Goal: Check status: Check status

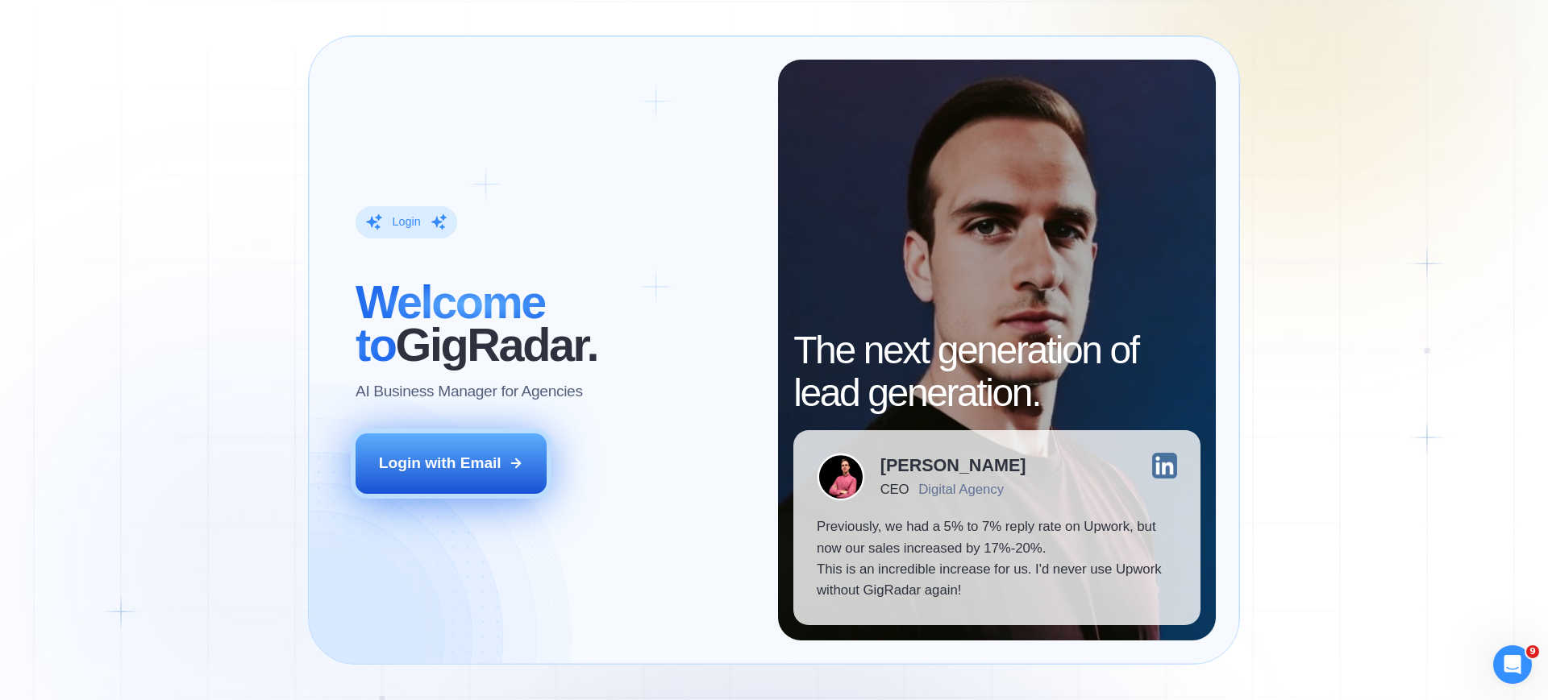
click at [451, 459] on div "Login with Email" at bounding box center [440, 463] width 123 height 21
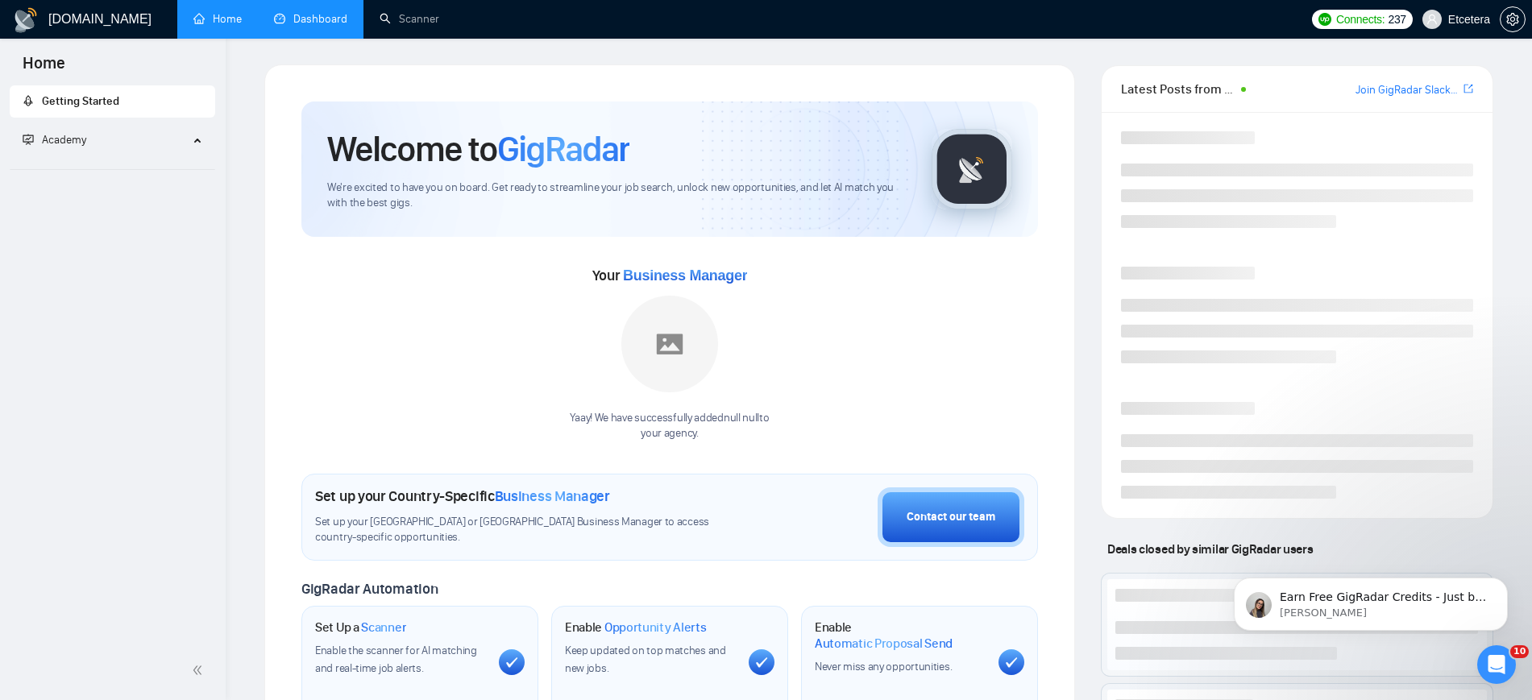
click at [318, 12] on link "Dashboard" at bounding box center [310, 19] width 73 height 14
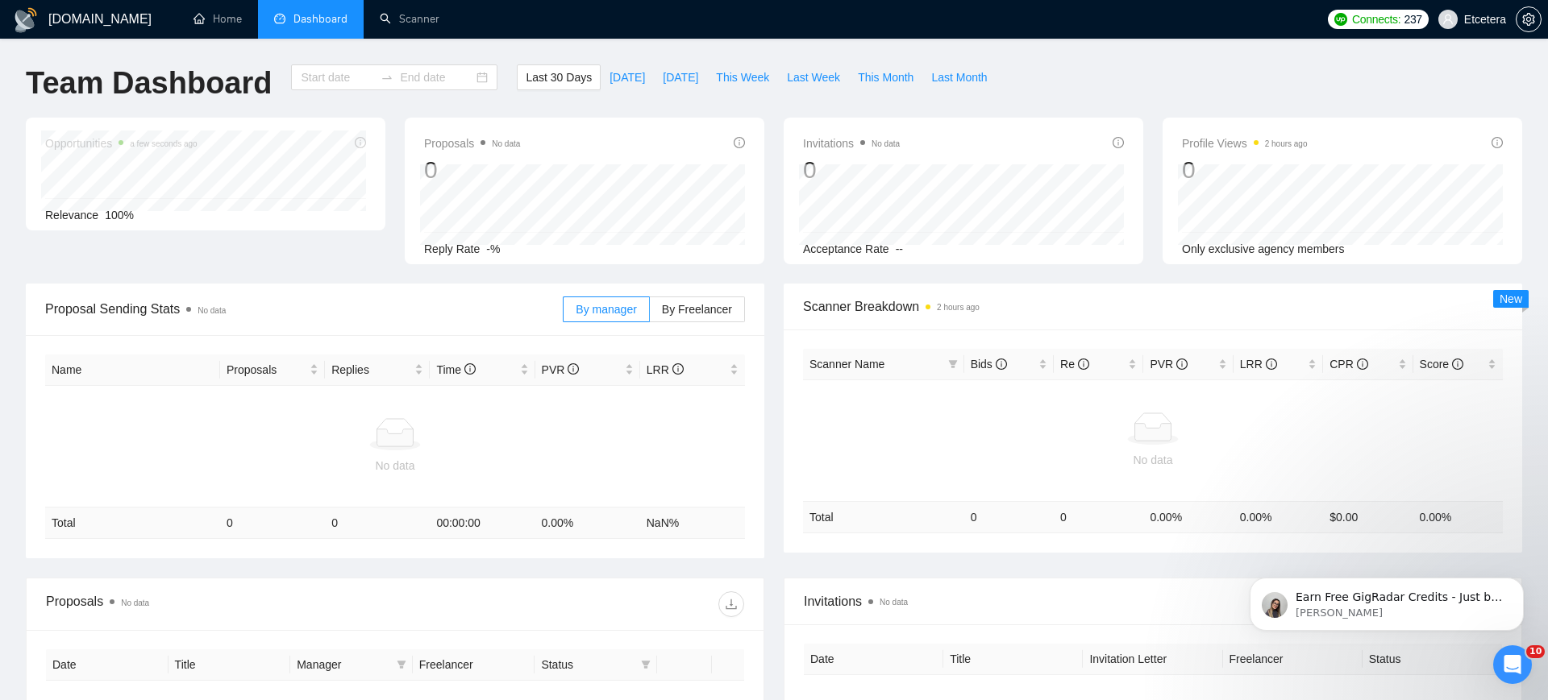
type input "2025-07-18"
type input "2025-08-17"
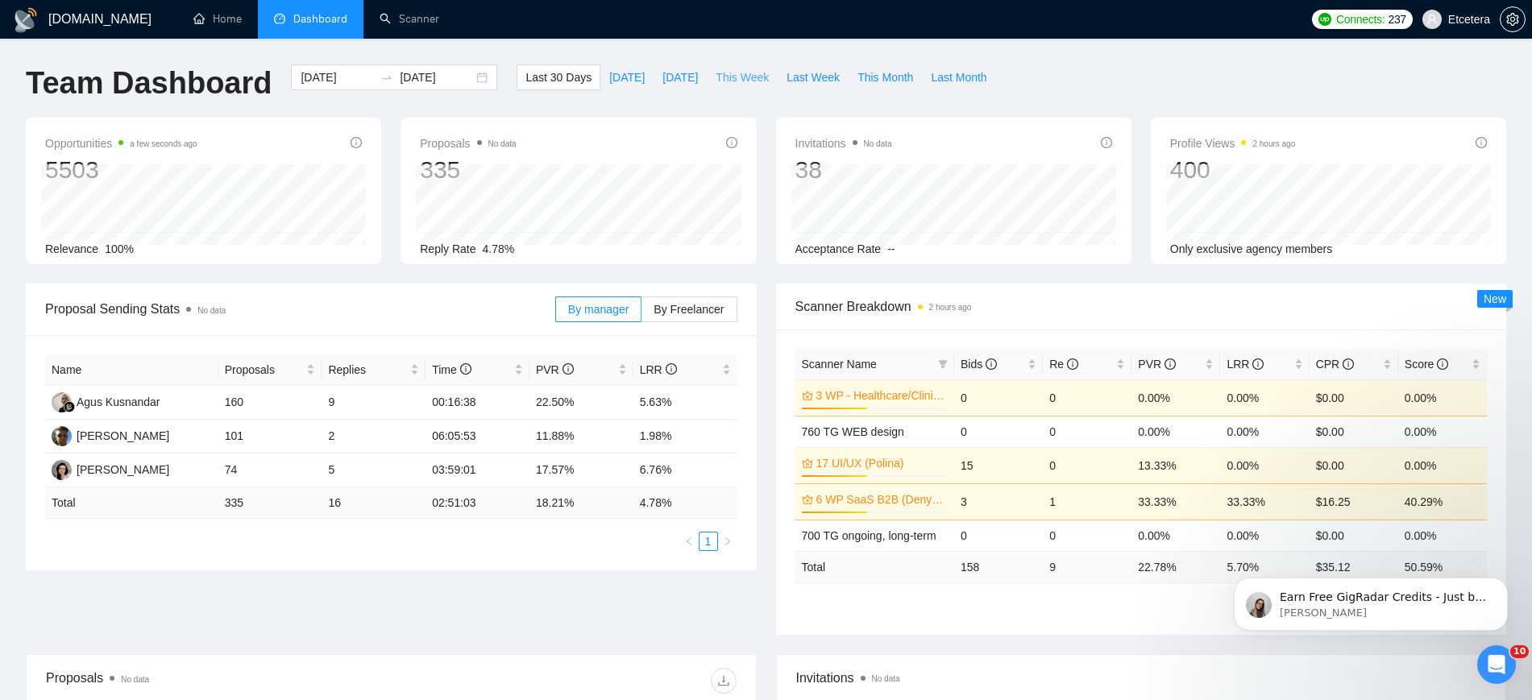
click at [734, 77] on span "This Week" at bounding box center [742, 78] width 53 height 18
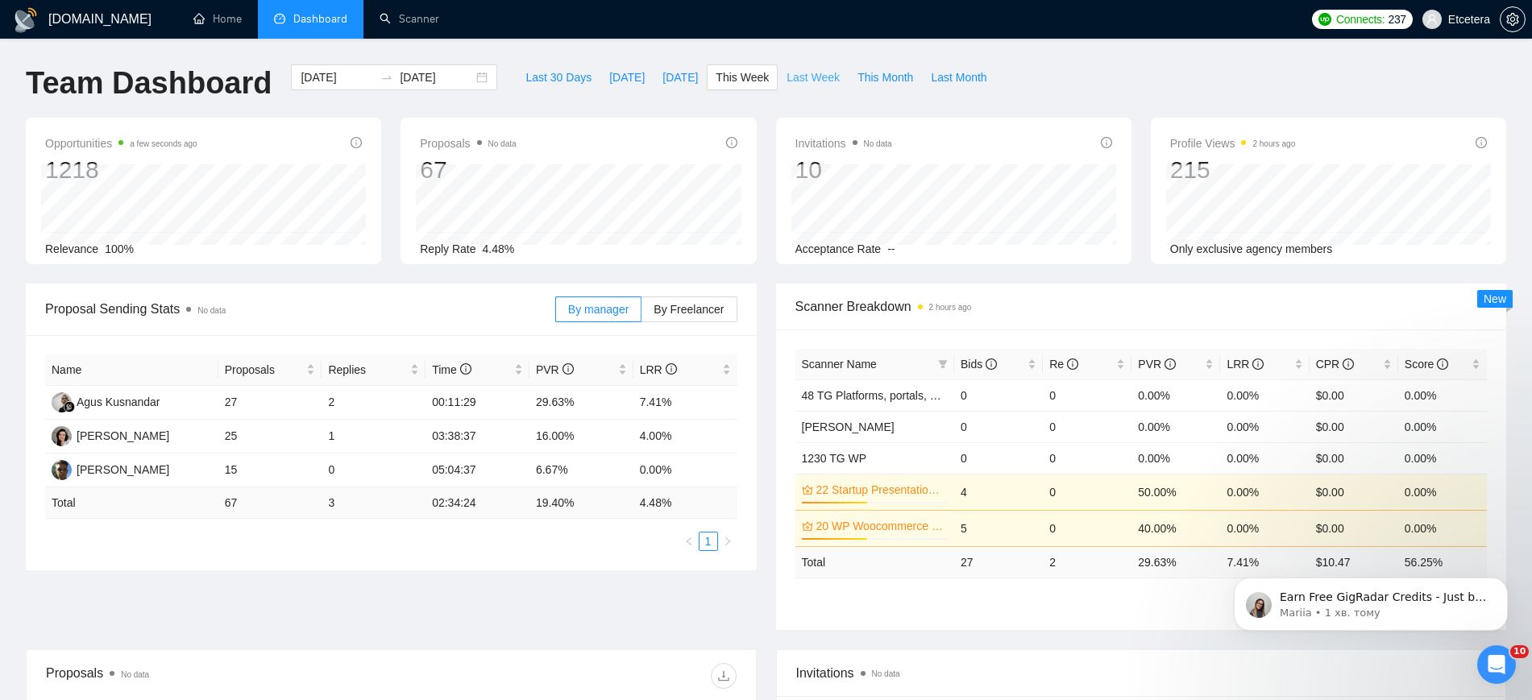
click at [807, 75] on span "Last Week" at bounding box center [813, 78] width 53 height 18
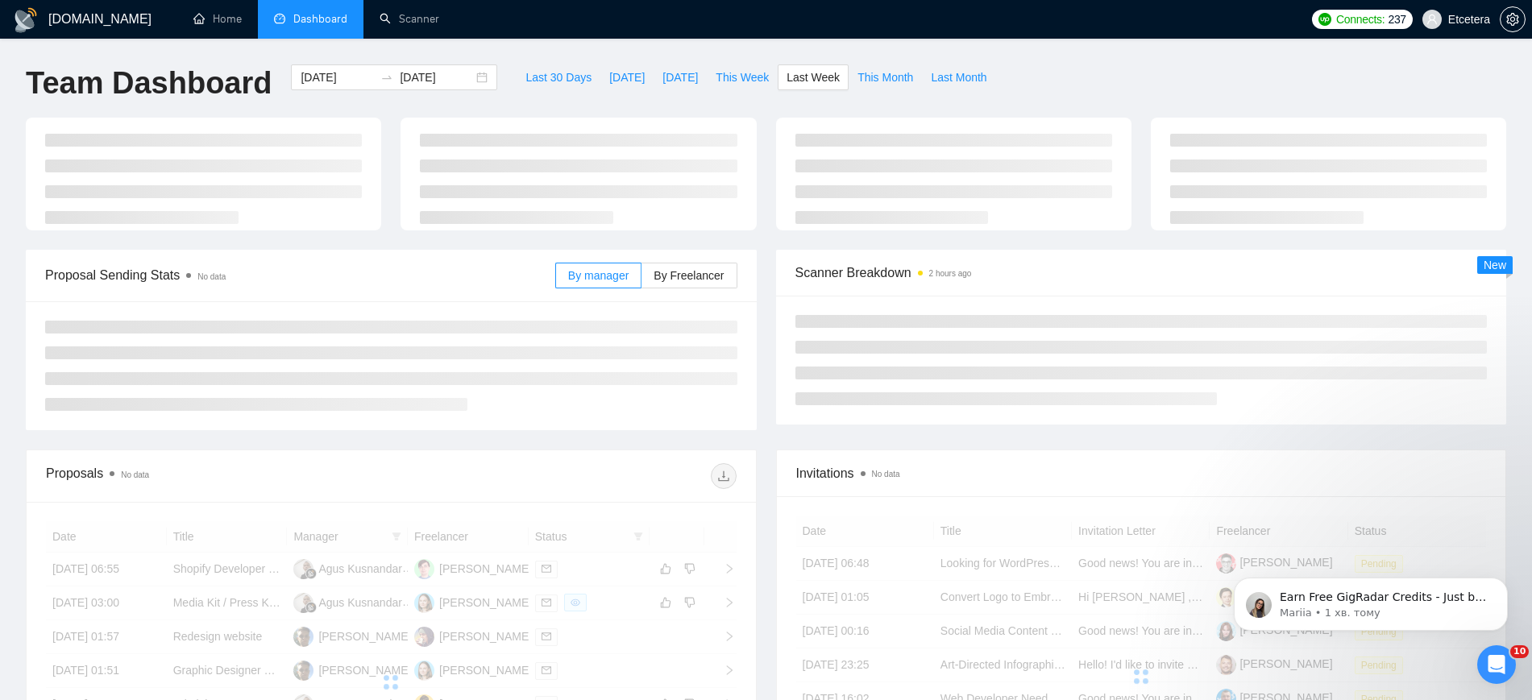
type input "2025-08-04"
type input "2025-08-10"
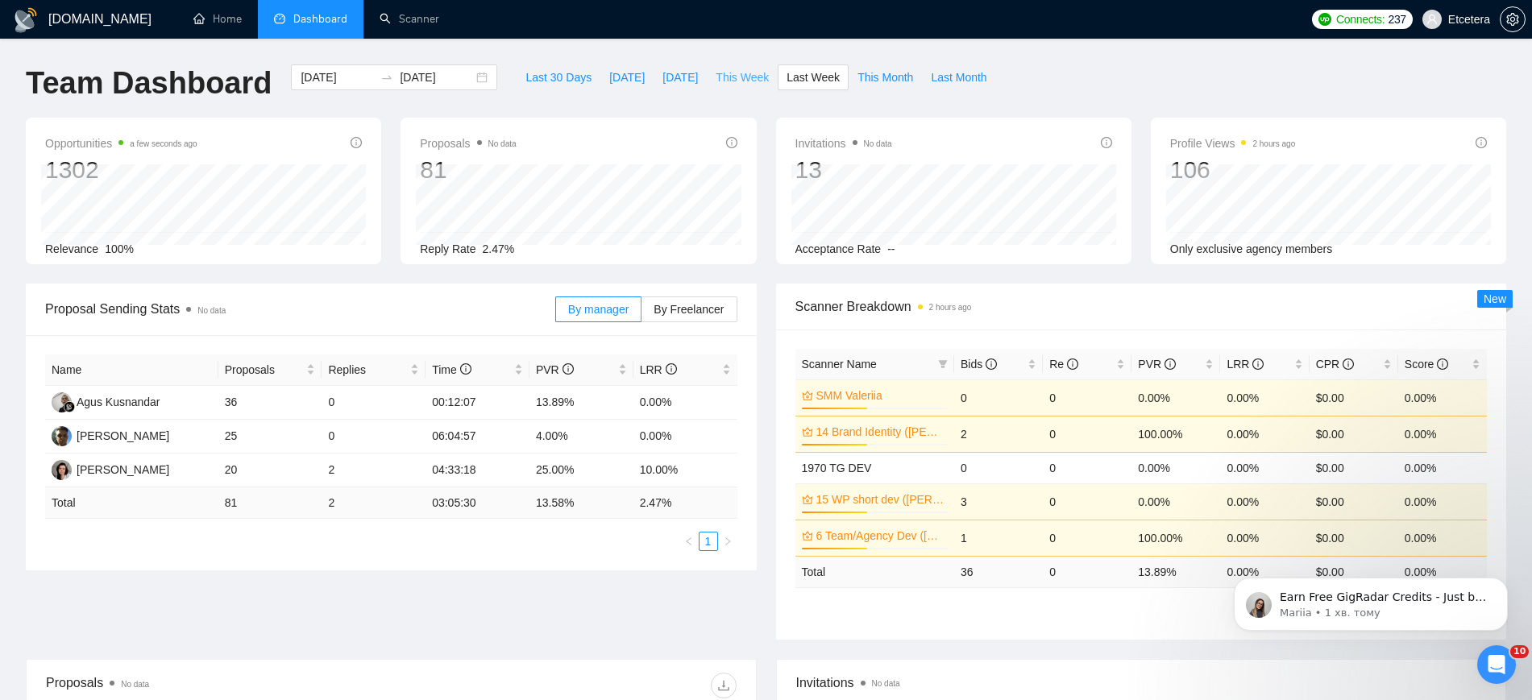
click at [739, 80] on span "This Week" at bounding box center [742, 78] width 53 height 18
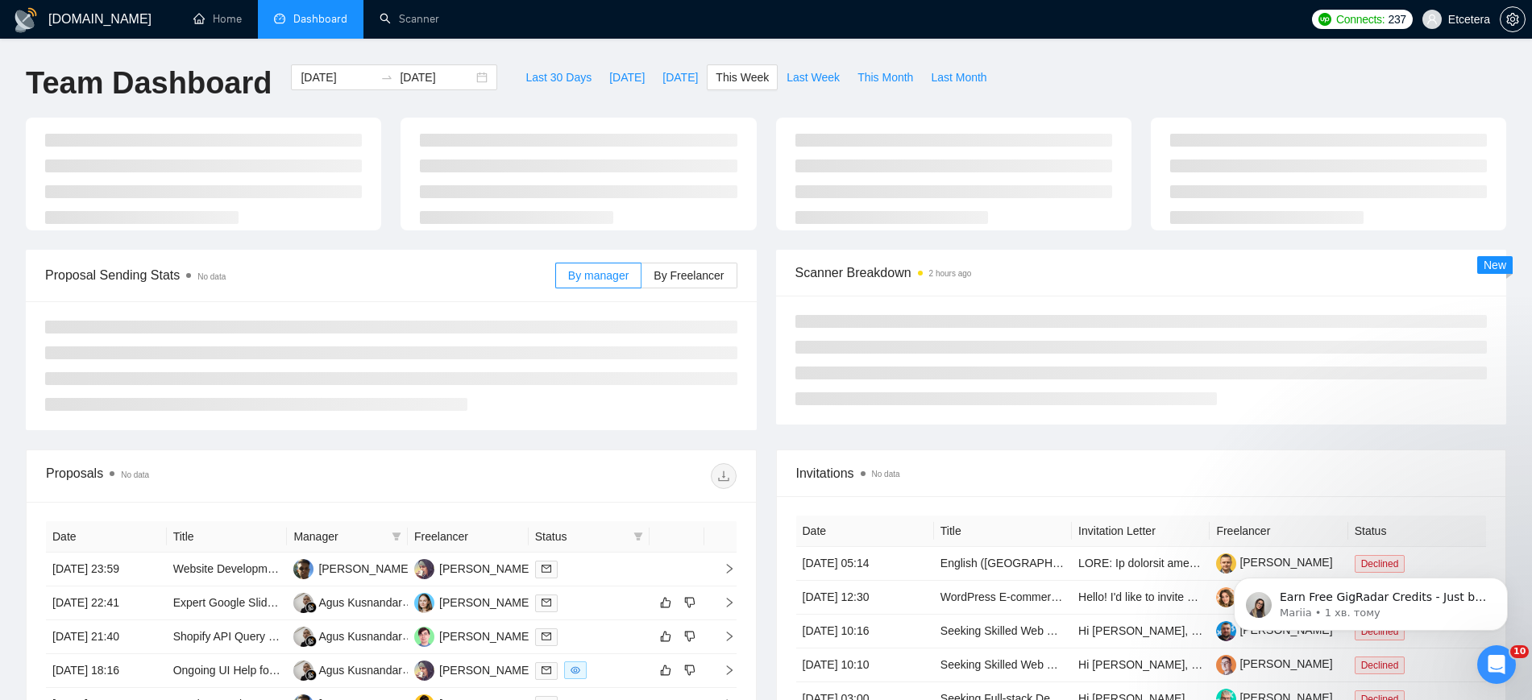
type input "2025-08-11"
type input "2025-08-17"
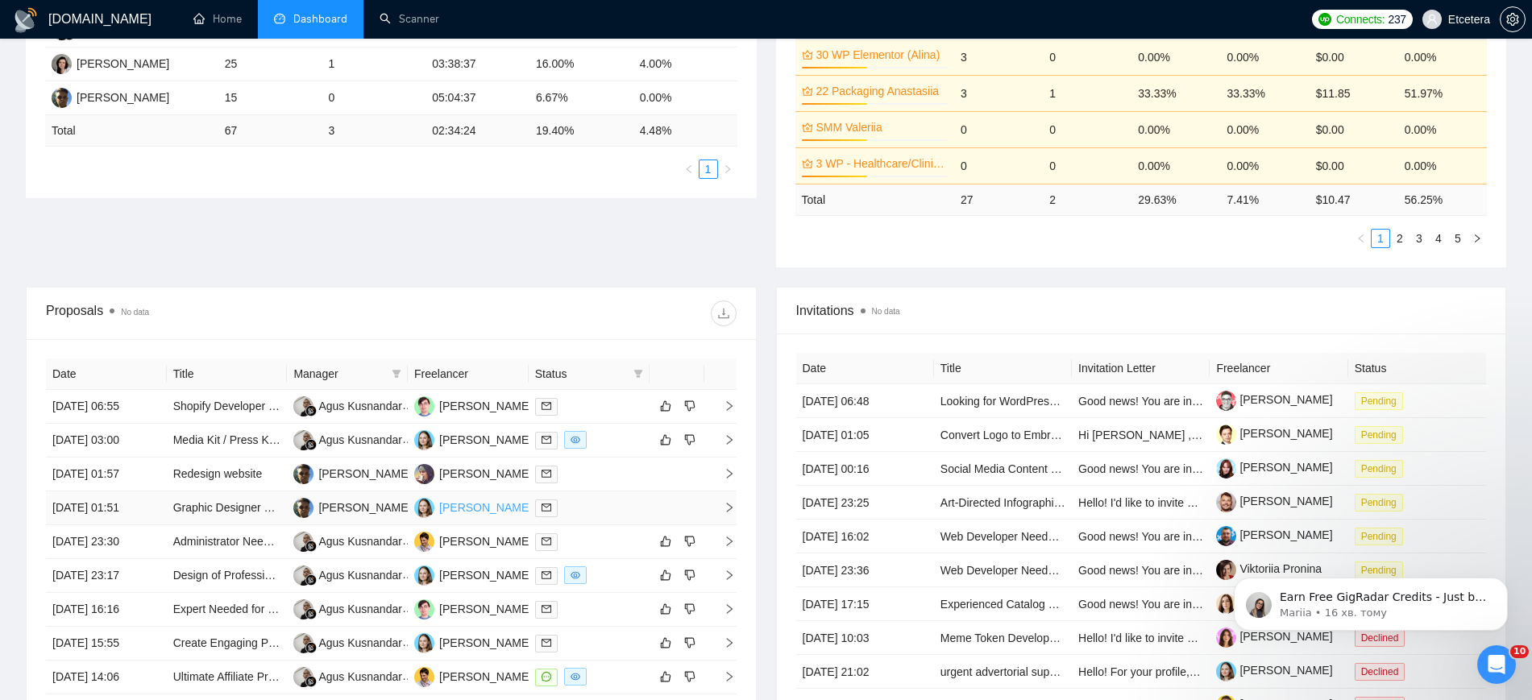
scroll to position [496, 0]
